Goal: Obtain resource: Download file/media

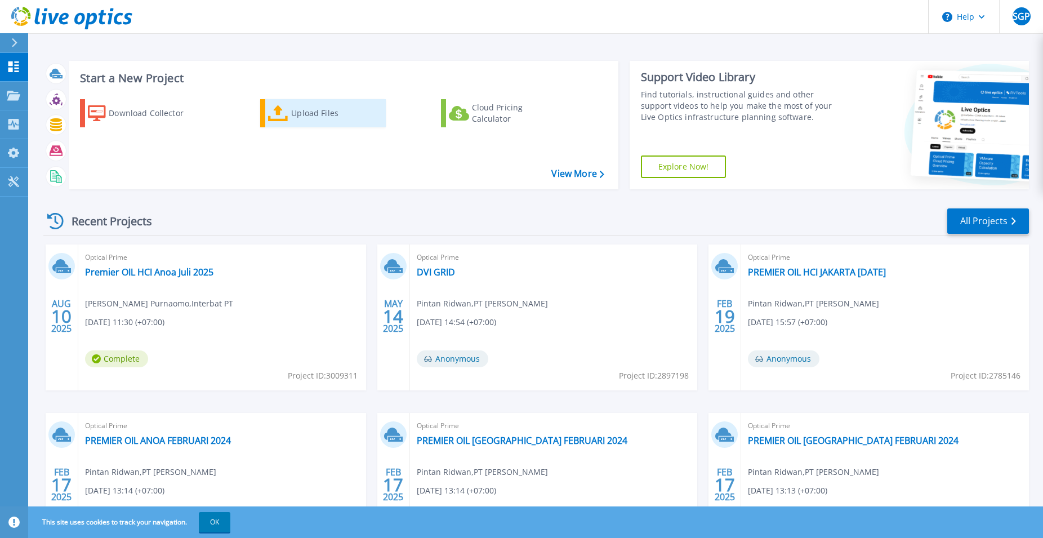
click at [282, 119] on icon at bounding box center [278, 113] width 20 height 16
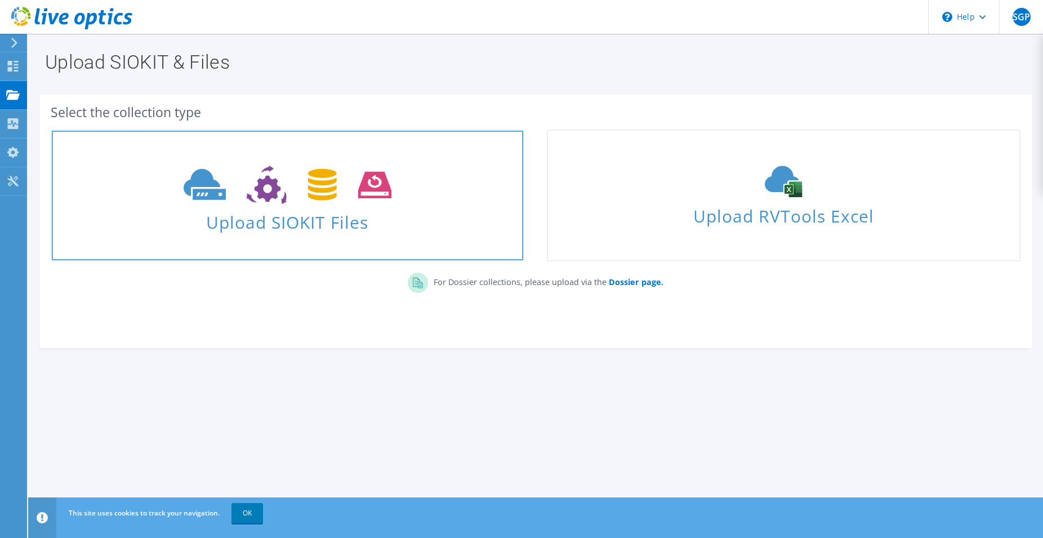
click at [285, 176] on icon at bounding box center [288, 185] width 208 height 39
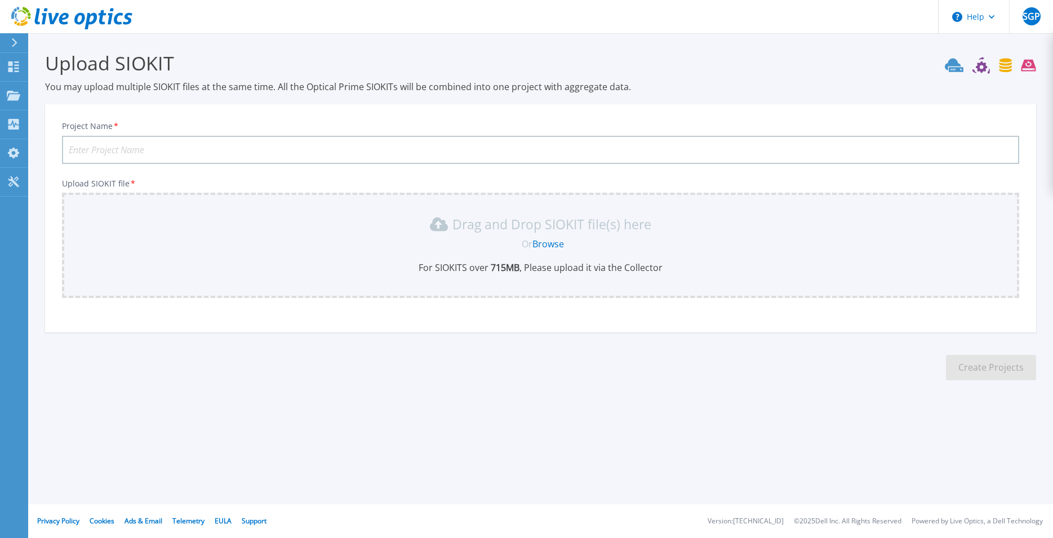
click at [553, 246] on link "Browse" at bounding box center [548, 244] width 32 height 12
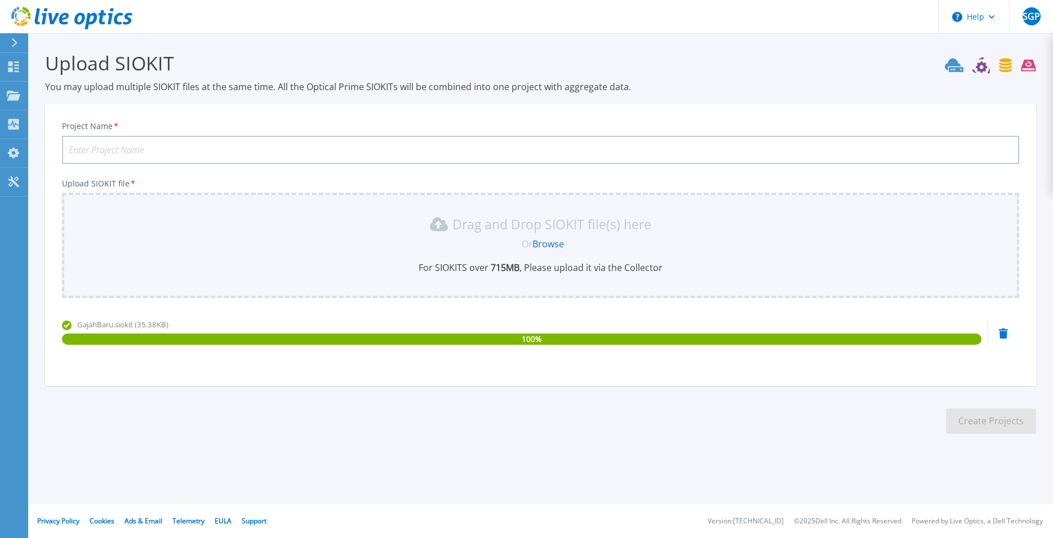
click at [857, 153] on input "Project Name *" at bounding box center [540, 150] width 957 height 28
type input "G"
type input "Pr"
click at [32, 70] on p "Dashboard" at bounding box center [50, 67] width 42 height 29
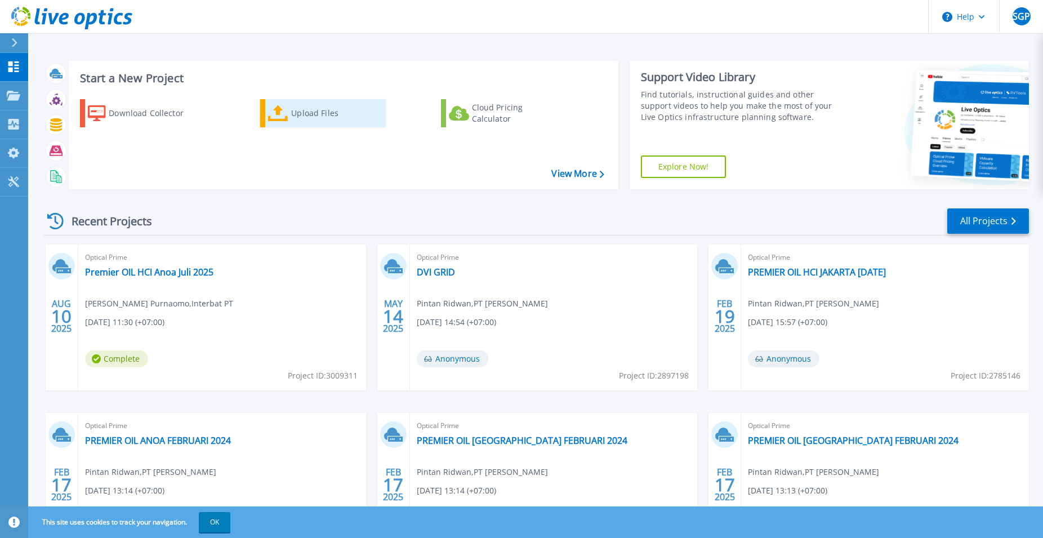
click at [308, 117] on div "Upload Files" at bounding box center [336, 113] width 90 height 23
drag, startPoint x: 226, startPoint y: 271, endPoint x: 97, endPoint y: 269, distance: 128.4
click at [97, 269] on div "Optical Prime Premier OIL HCI Anoa Juli 2025 Subiakto Gege Purnaomo , Interbat …" at bounding box center [222, 317] width 288 height 146
click at [237, 275] on div "Optical Prime Premier OIL HCI Anoa Juli 2025 Subiakto Gege Purnaomo , Interbat …" at bounding box center [222, 317] width 288 height 146
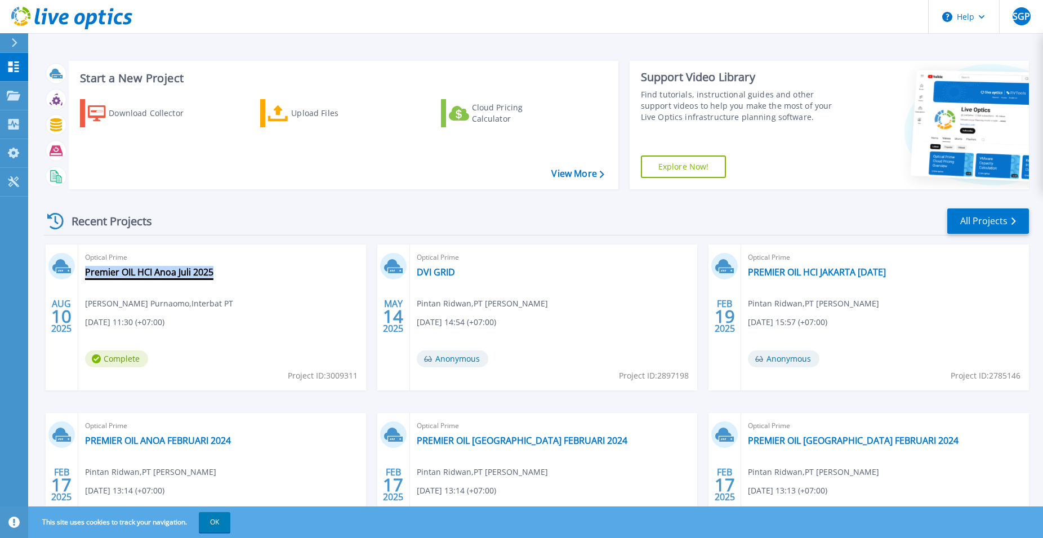
drag, startPoint x: 237, startPoint y: 275, endPoint x: 222, endPoint y: 272, distance: 15.6
click at [222, 272] on div "Optical Prime Premier OIL HCI Anoa Juli 2025 Subiakto Gege Purnaomo , Interbat …" at bounding box center [222, 317] width 288 height 146
copy div "Premier OIL HCI Anoa Juli 2025"
click at [309, 113] on div "Upload Files" at bounding box center [336, 113] width 90 height 23
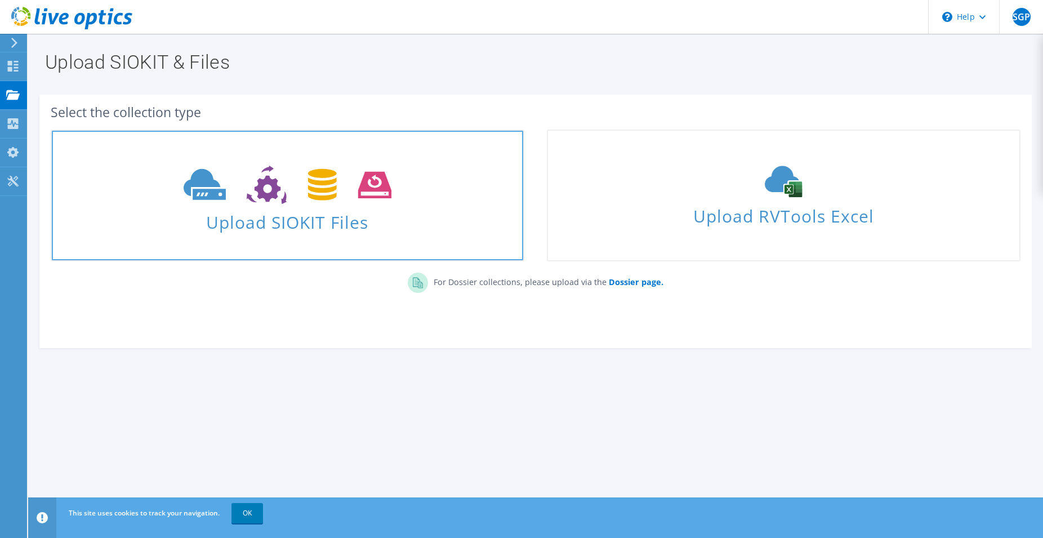
click at [361, 192] on icon at bounding box center [288, 185] width 208 height 39
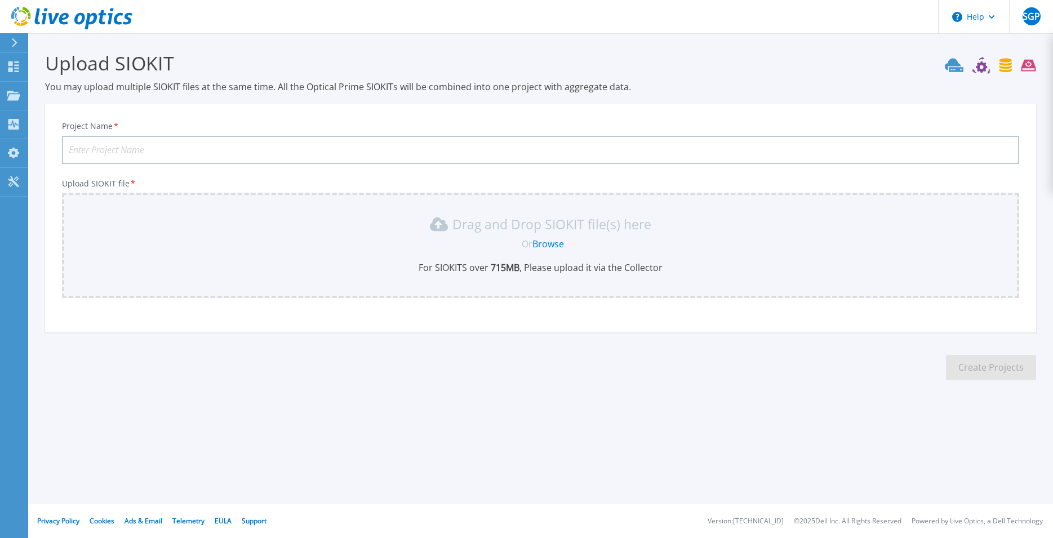
click at [545, 247] on link "Browse" at bounding box center [548, 244] width 32 height 12
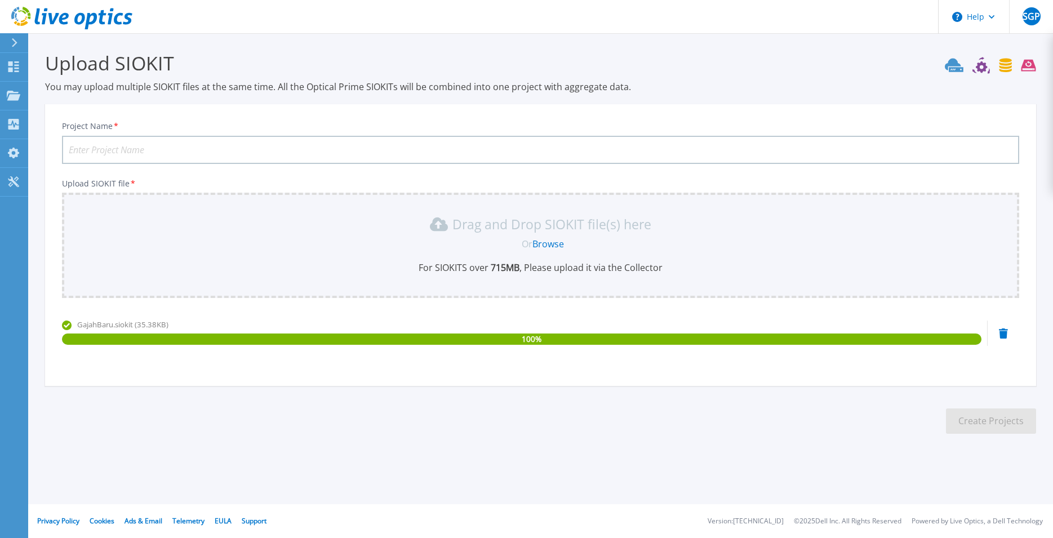
click at [295, 149] on input "Project Name *" at bounding box center [540, 150] width 957 height 28
paste input "Premier OIL HCI Anoa Juli 2025"
click at [160, 149] on input "Premier OIL HCI Anoa Juli 2025" at bounding box center [540, 150] width 957 height 28
type input "Premier OIL HCI Gajah Baru Juli 2025"
click at [958, 422] on button "Create Projects" at bounding box center [991, 420] width 90 height 25
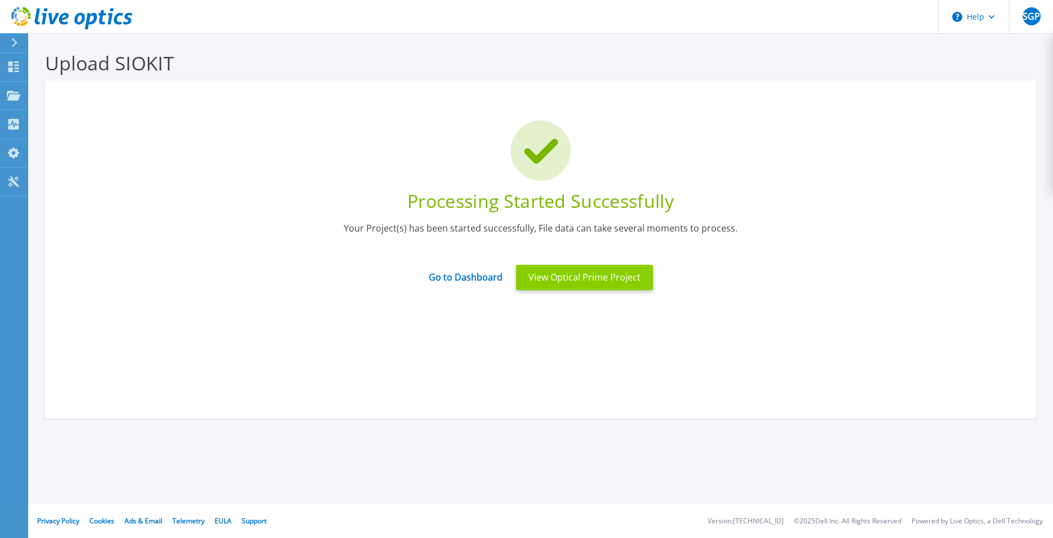
click at [586, 284] on button "View Optical Prime Project" at bounding box center [584, 277] width 137 height 25
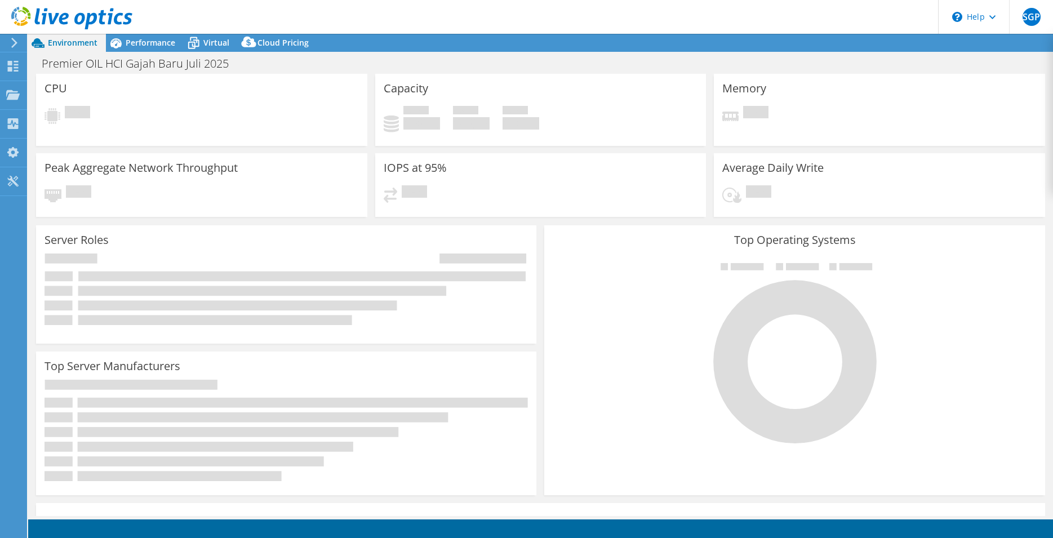
select select "USD"
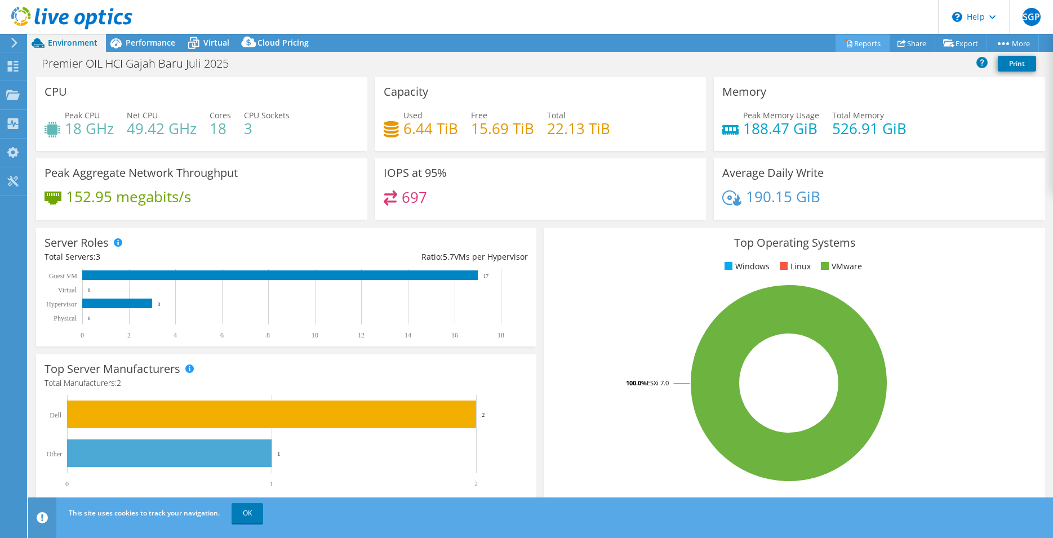
click at [861, 44] on link "Reports" at bounding box center [862, 42] width 54 height 17
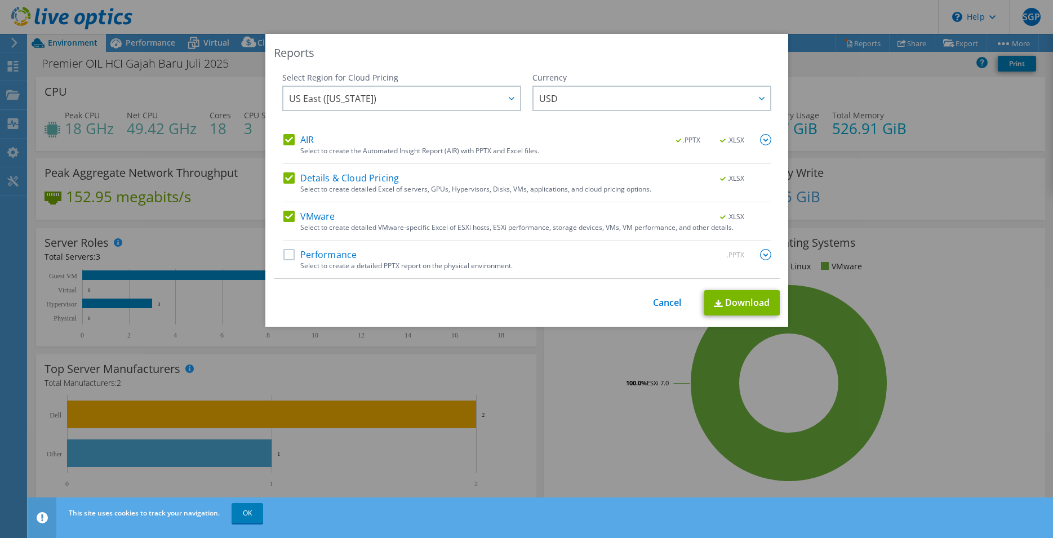
click at [287, 216] on label "VMware" at bounding box center [309, 216] width 52 height 11
click at [0, 0] on input "VMware" at bounding box center [0, 0] width 0 height 0
click at [286, 172] on label "Details & Cloud Pricing" at bounding box center [341, 177] width 116 height 11
click at [0, 0] on input "Details & Cloud Pricing" at bounding box center [0, 0] width 0 height 0
click at [283, 139] on label "AIR" at bounding box center [298, 139] width 30 height 11
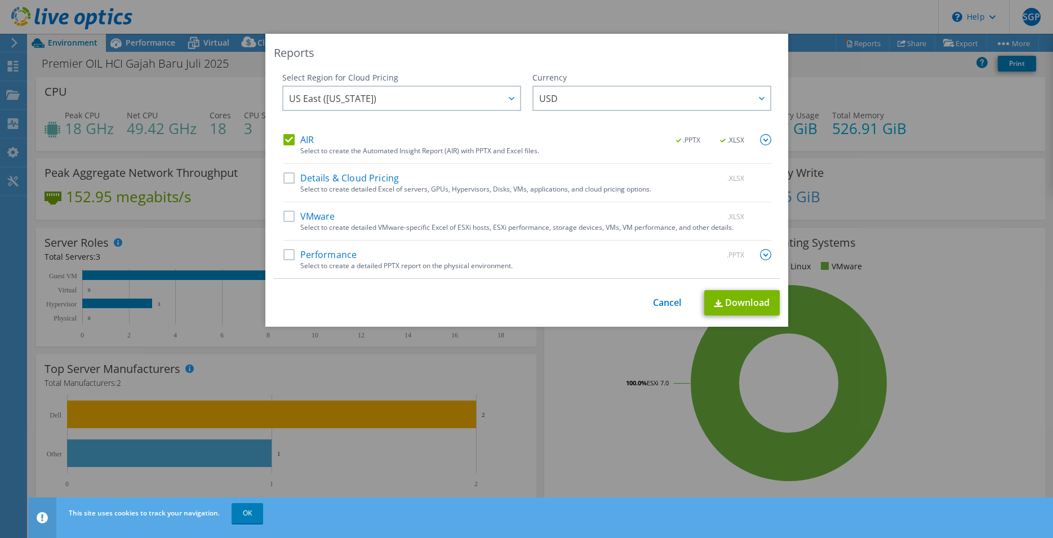
click at [0, 0] on input "AIR" at bounding box center [0, 0] width 0 height 0
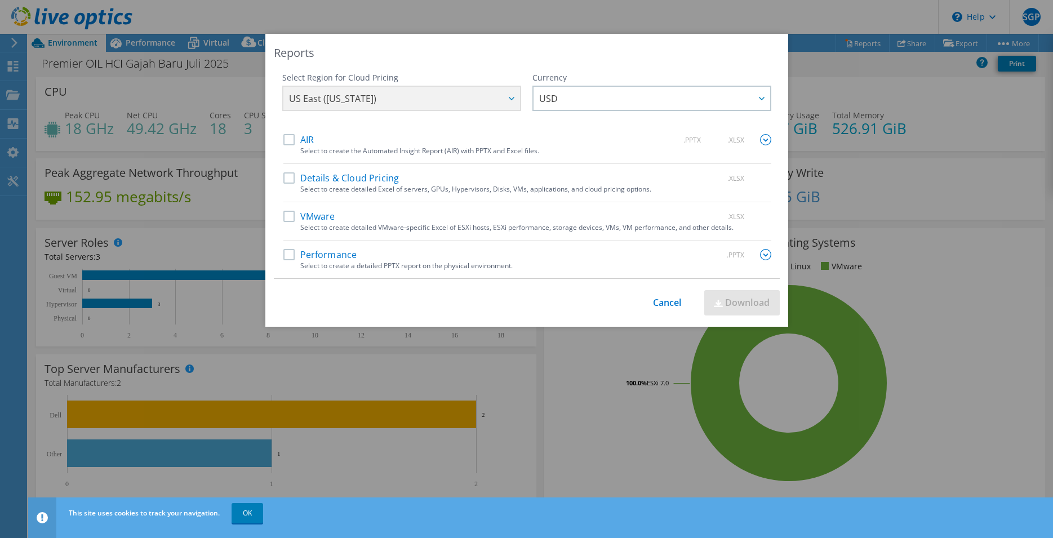
click at [284, 259] on label "Performance" at bounding box center [320, 254] width 74 height 11
click at [0, 0] on input "Performance" at bounding box center [0, 0] width 0 height 0
click at [761, 253] on img at bounding box center [765, 254] width 11 height 11
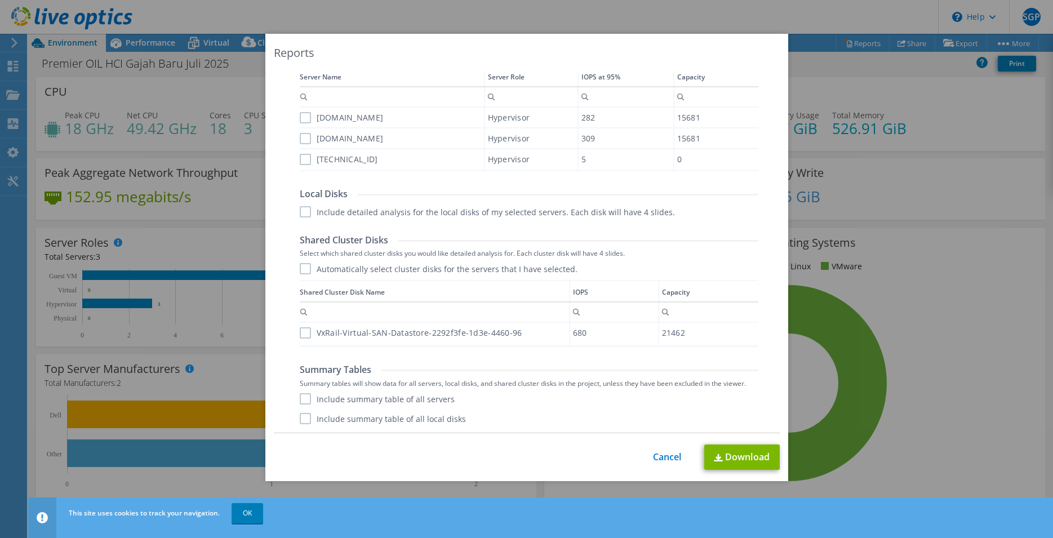
scroll to position [444, 0]
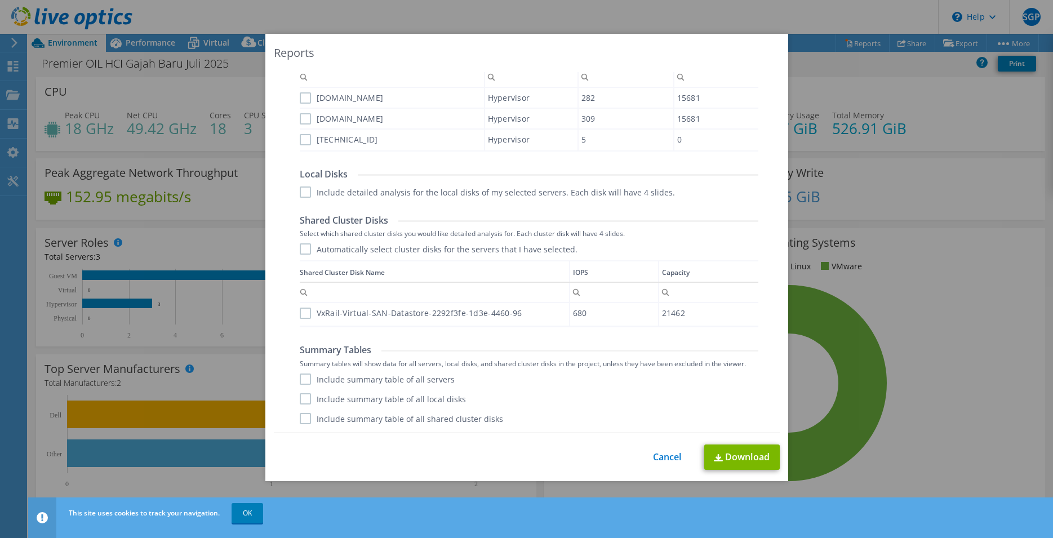
click at [300, 379] on label "Include summary table of all servers" at bounding box center [377, 378] width 155 height 11
click at [0, 0] on input "Include summary table of all servers" at bounding box center [0, 0] width 0 height 0
click at [300, 398] on label "Include summary table of all local disks" at bounding box center [383, 398] width 166 height 11
click at [0, 0] on input "Include summary table of all local disks" at bounding box center [0, 0] width 0 height 0
click at [300, 415] on label "Include summary table of all shared cluster disks" at bounding box center [401, 418] width 203 height 11
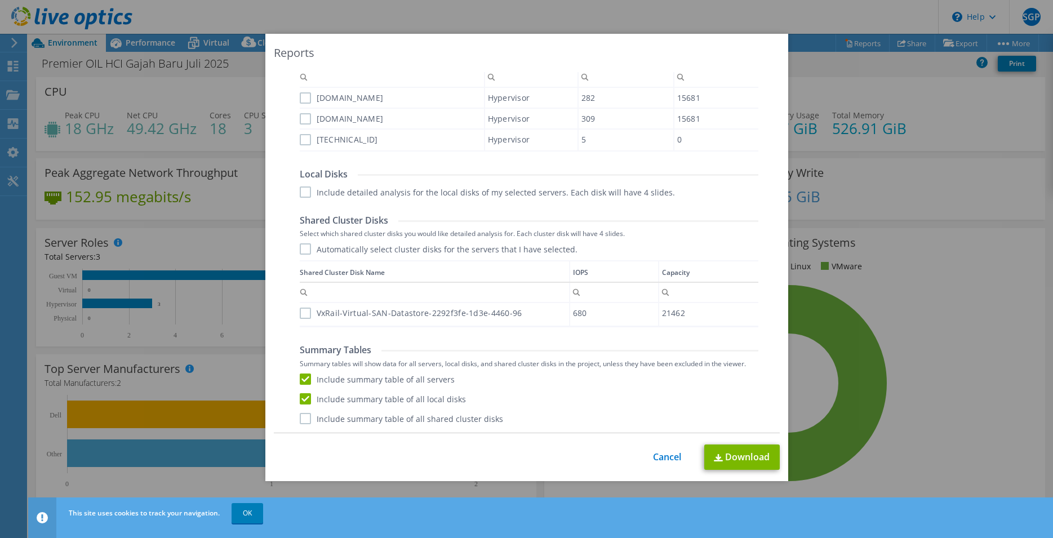
click at [0, 0] on input "Include summary table of all shared cluster disks" at bounding box center [0, 0] width 0 height 0
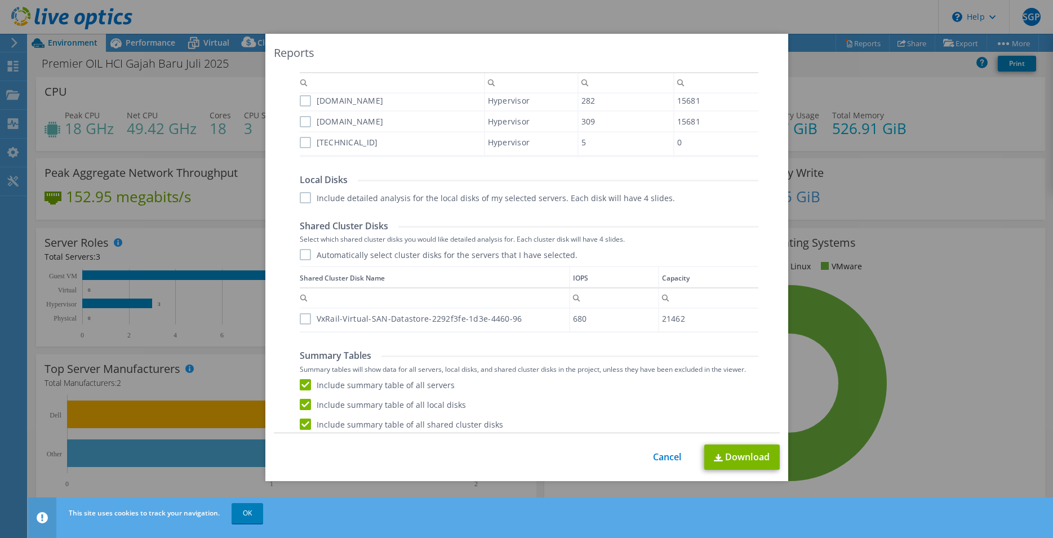
scroll to position [1, 0]
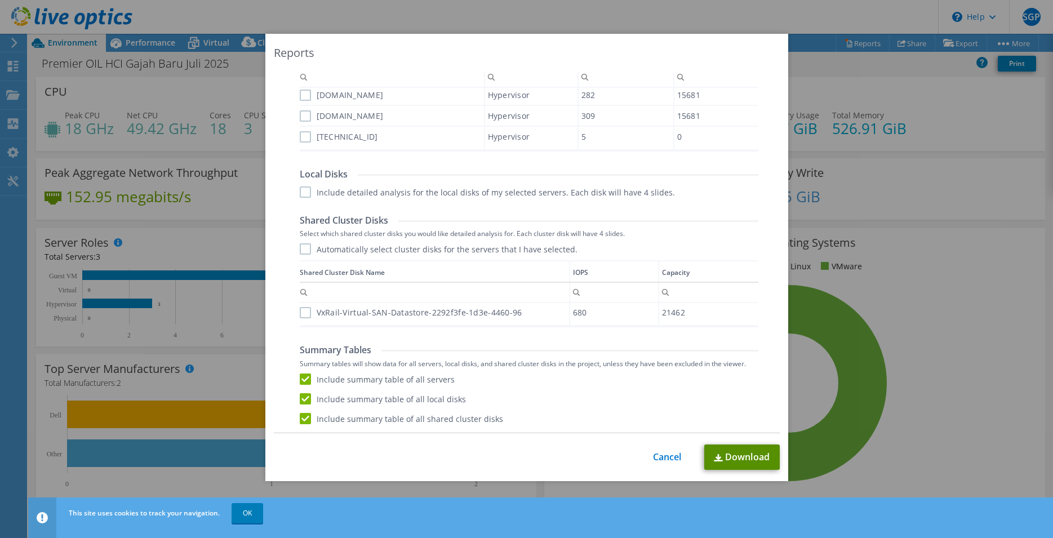
click at [750, 459] on link "Download" at bounding box center [741, 456] width 75 height 25
click at [665, 460] on link "Cancel" at bounding box center [667, 457] width 29 height 11
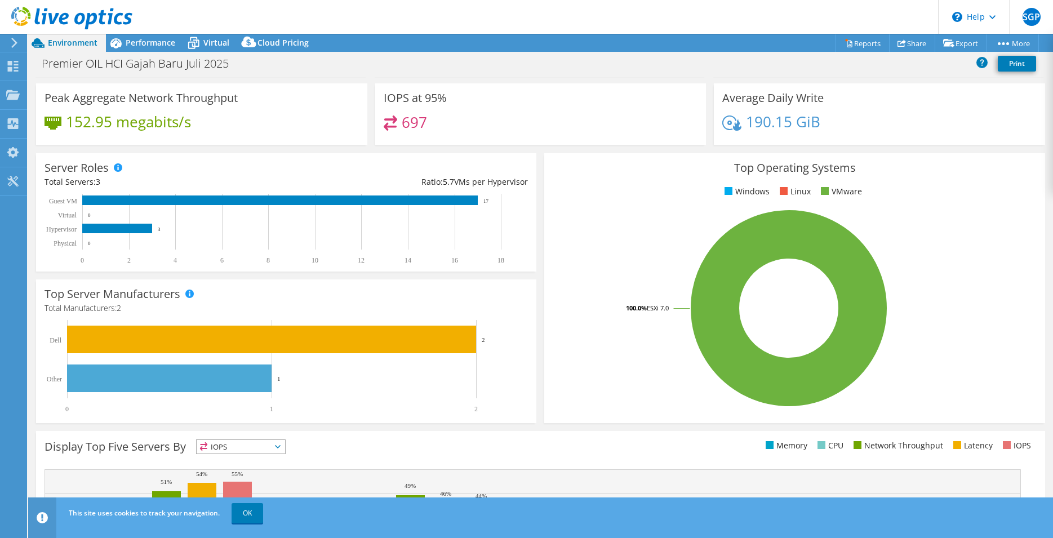
scroll to position [80, 0]
